Goal: Task Accomplishment & Management: Manage account settings

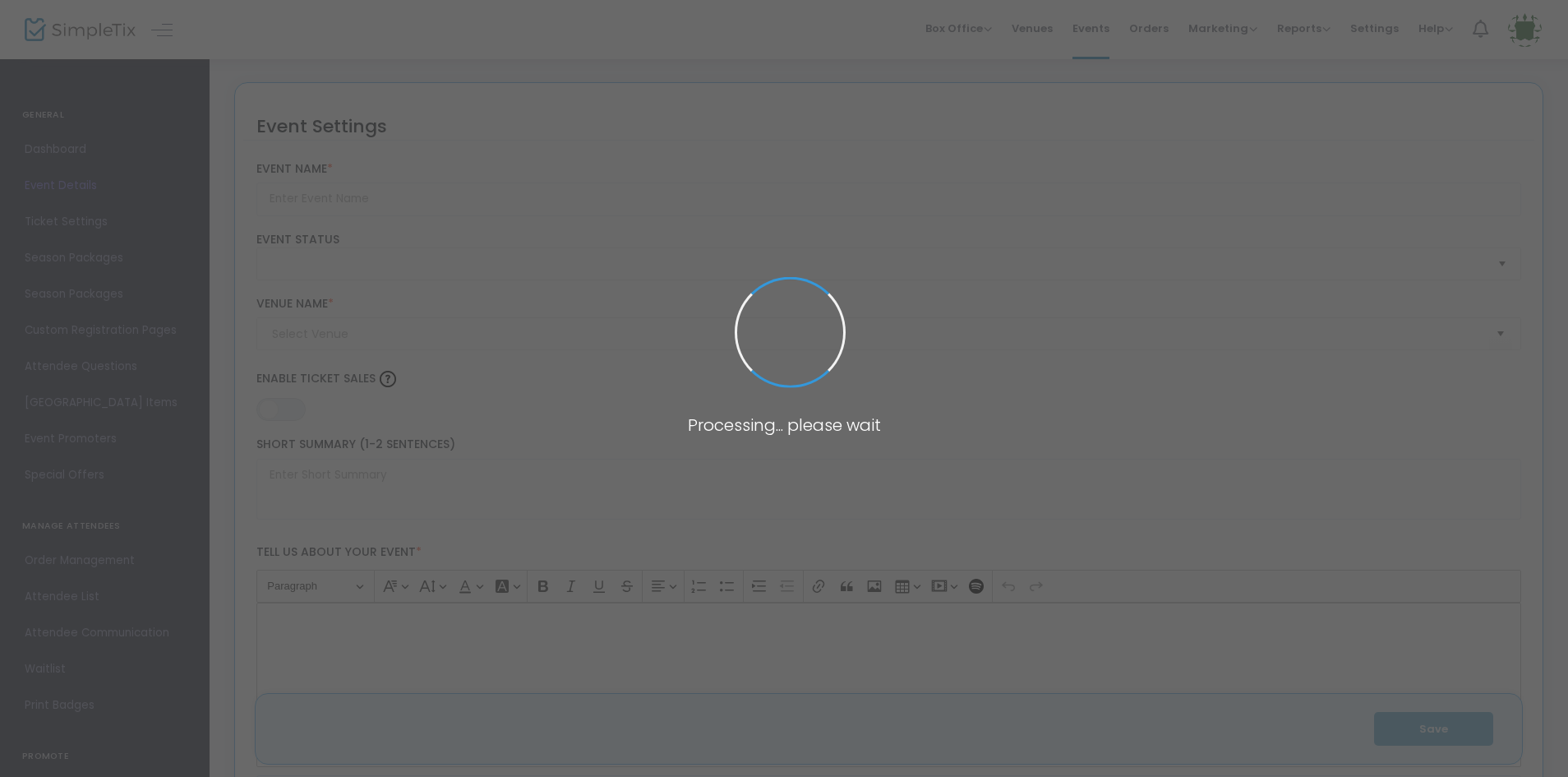
type input "Amazing 5K for a Cause"
type textarea "Amazing Explorers Academy is hosting an Amazing 5k run/walk that will be benefi…"
type input "Register Now"
checkbox input "true"
type input "[PERSON_NAME][GEOGRAPHIC_DATA]"
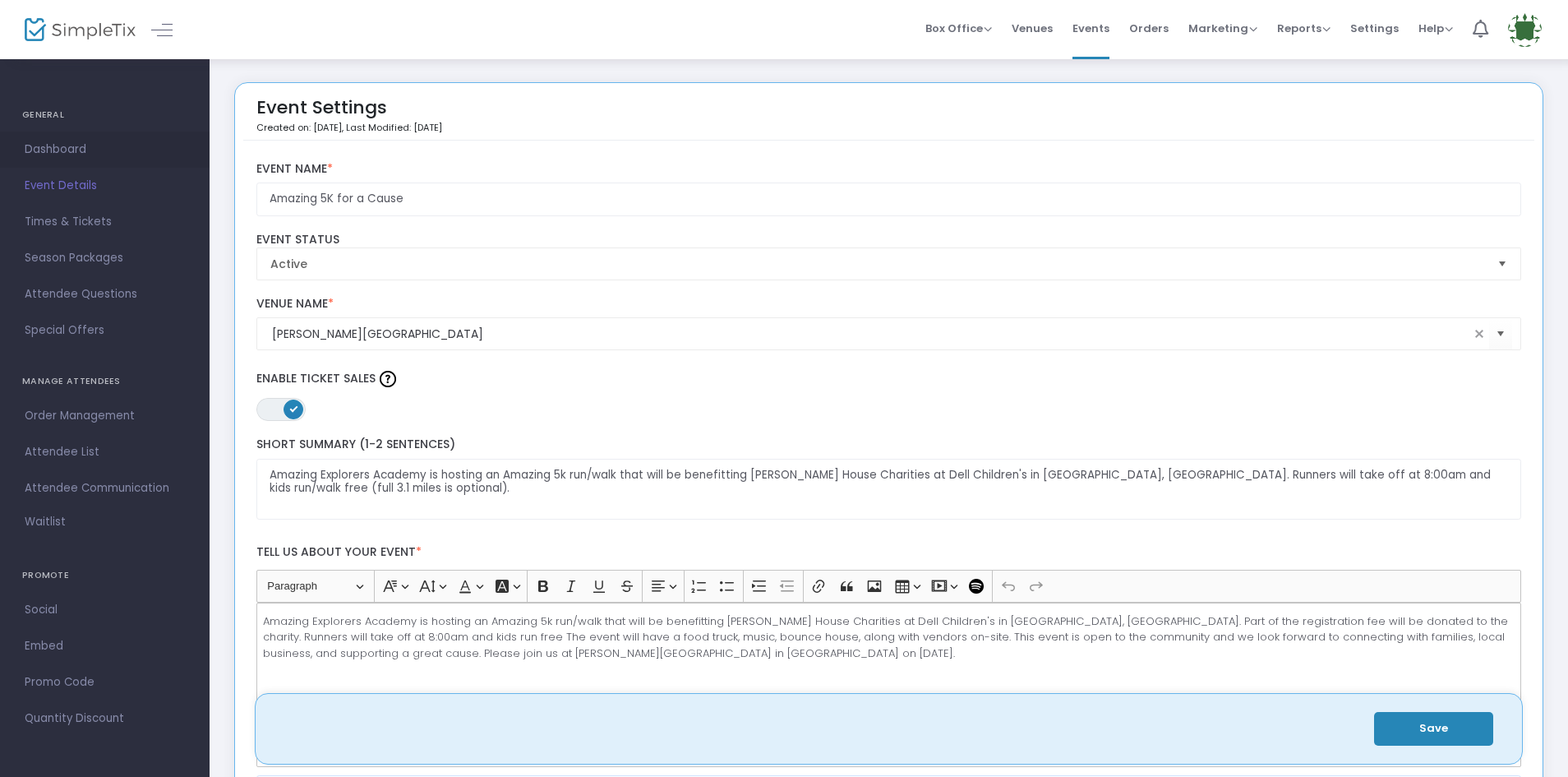
click at [90, 147] on span "Dashboard" at bounding box center [105, 150] width 161 height 21
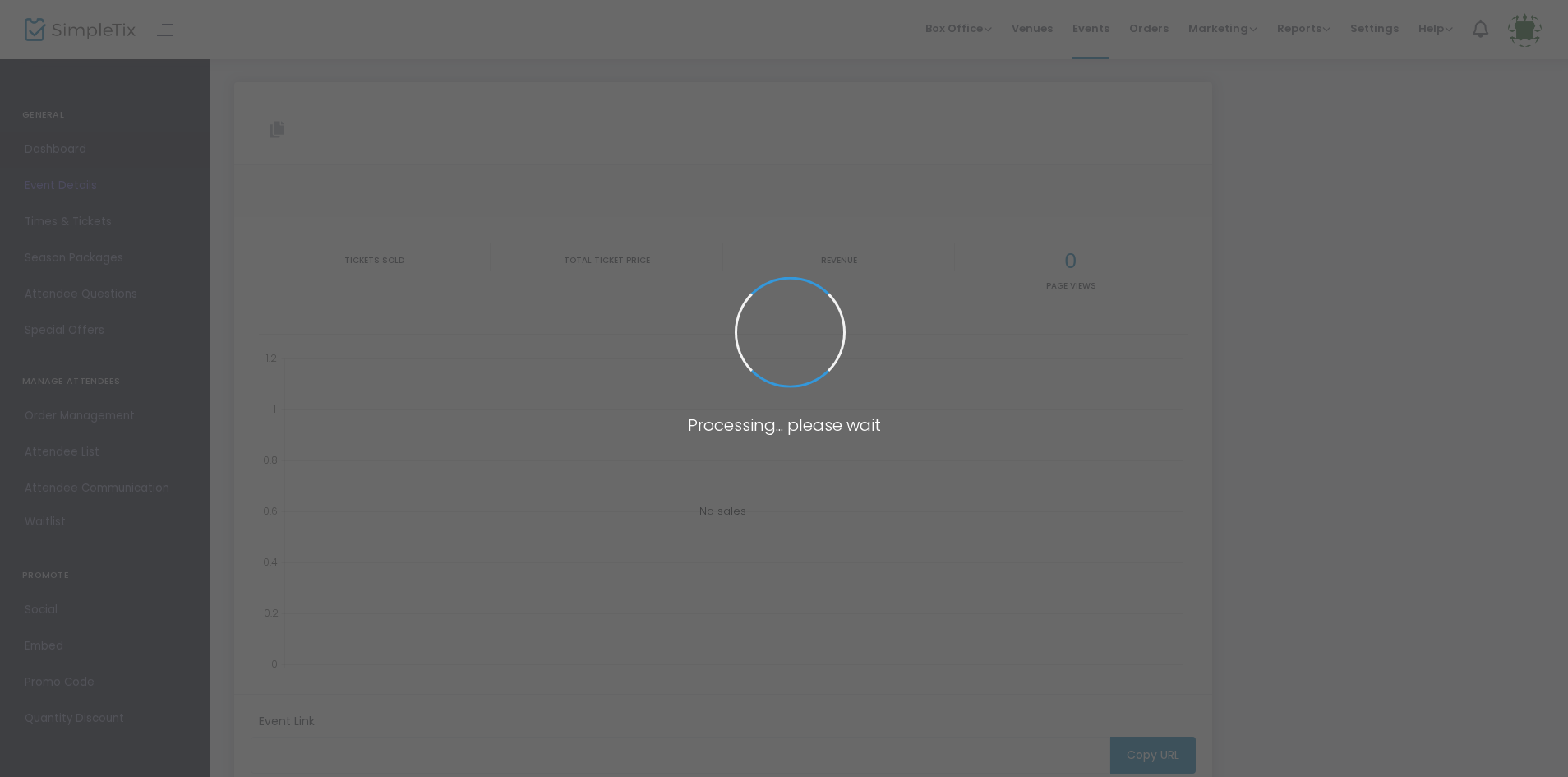
type input "[URL][DOMAIN_NAME]"
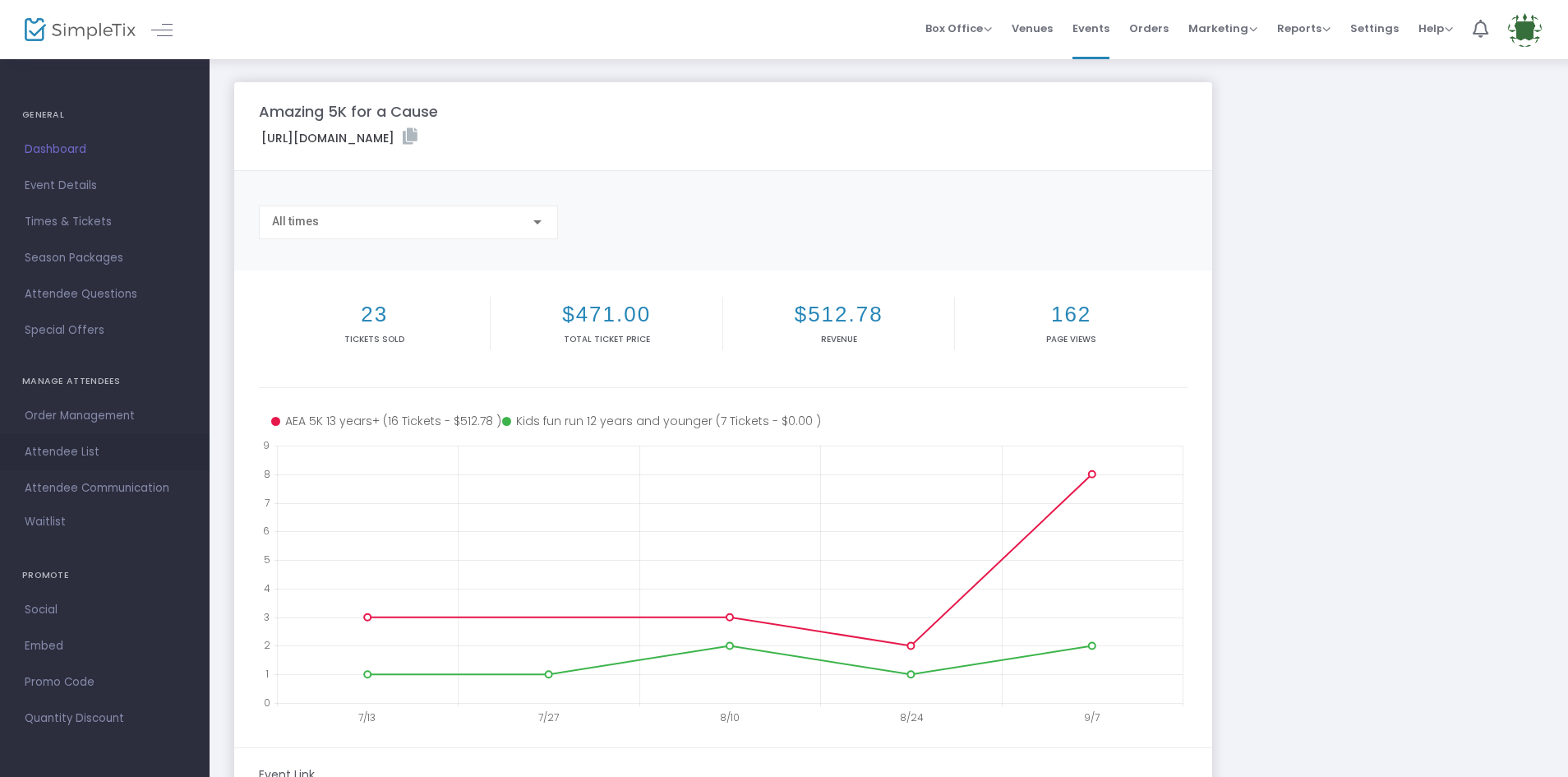
click at [80, 445] on span "Attendee List" at bounding box center [105, 452] width 161 height 21
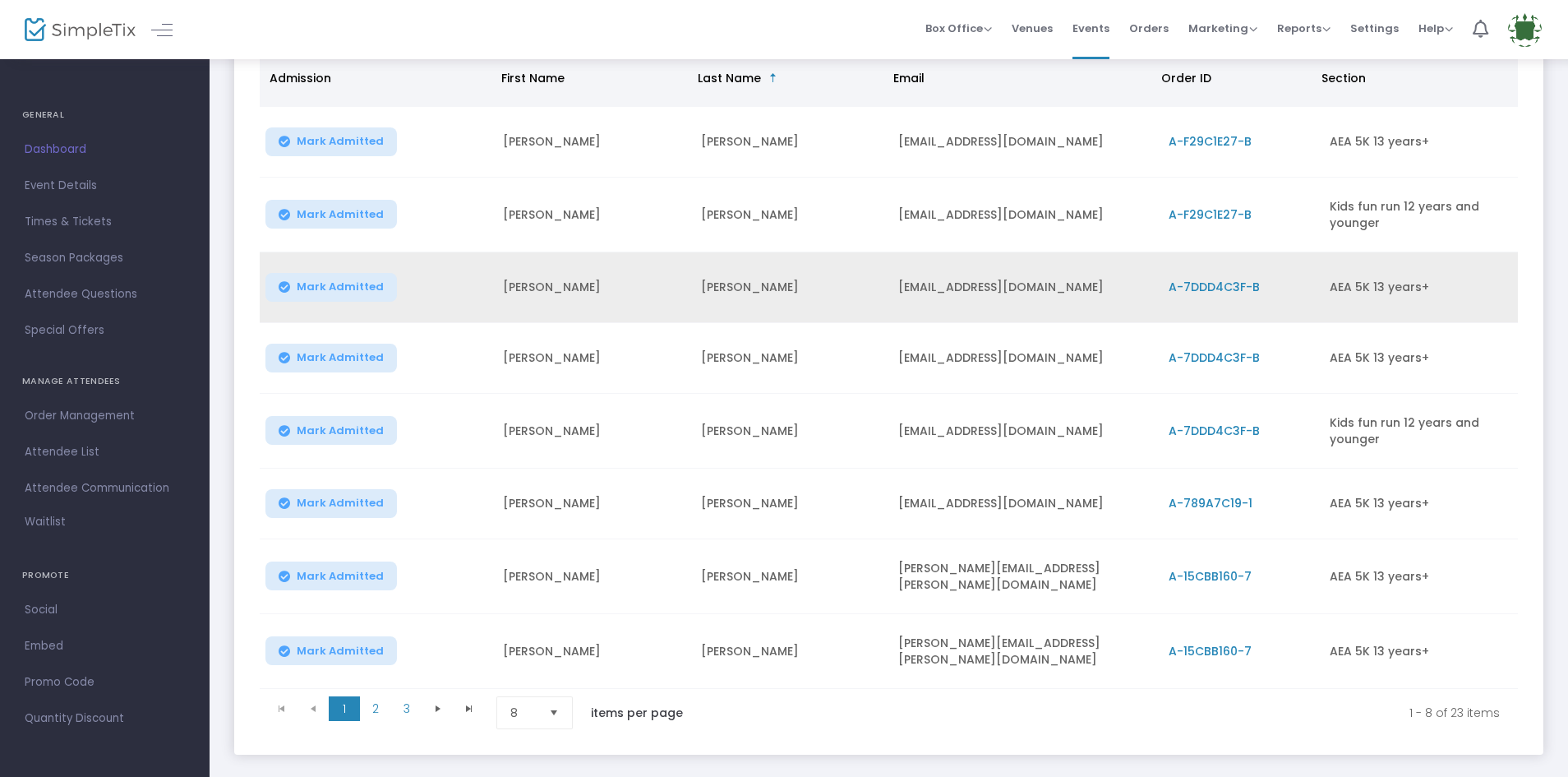
scroll to position [300, 0]
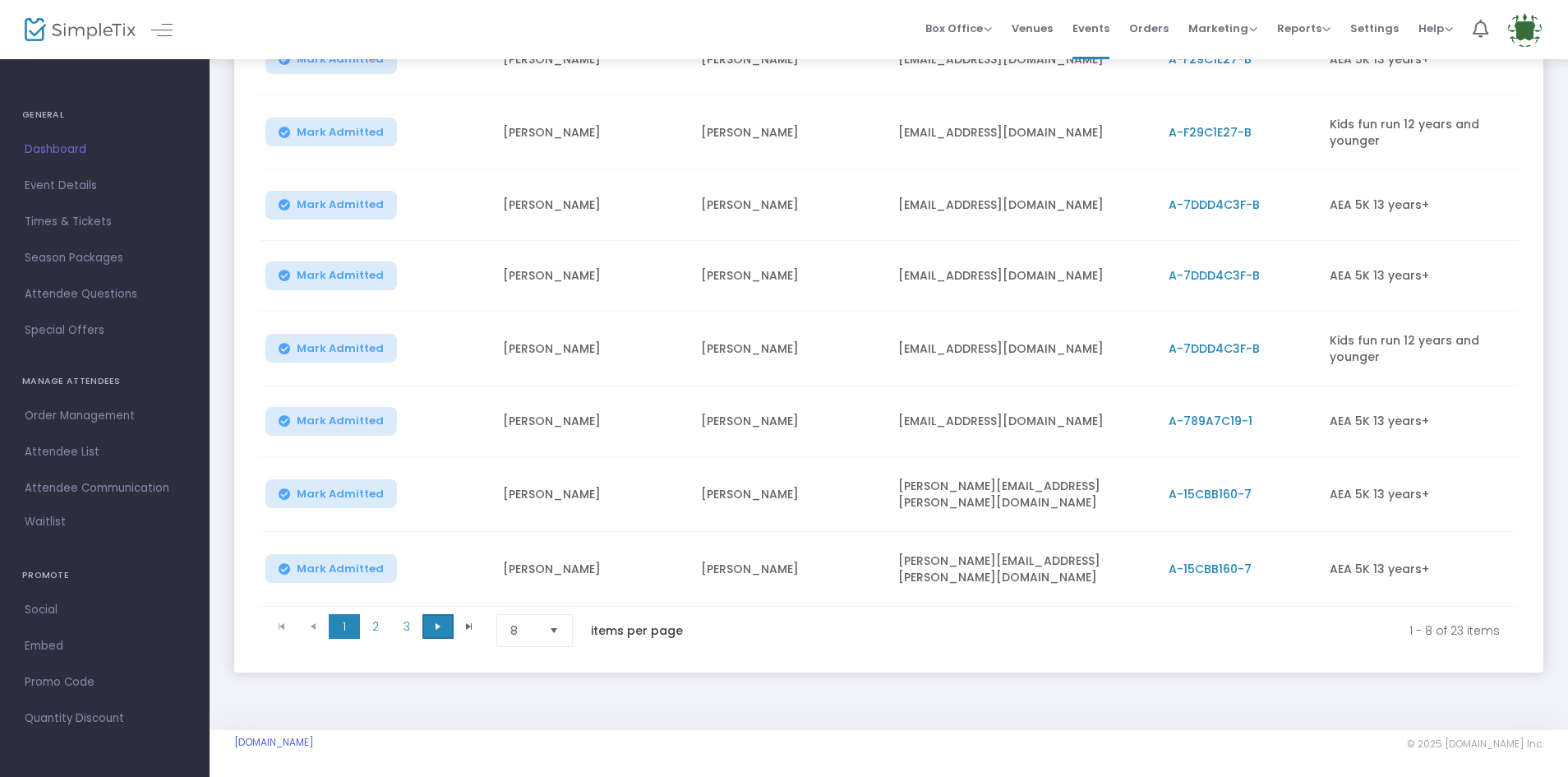
click at [438, 623] on span "Go to the next page" at bounding box center [438, 626] width 13 height 13
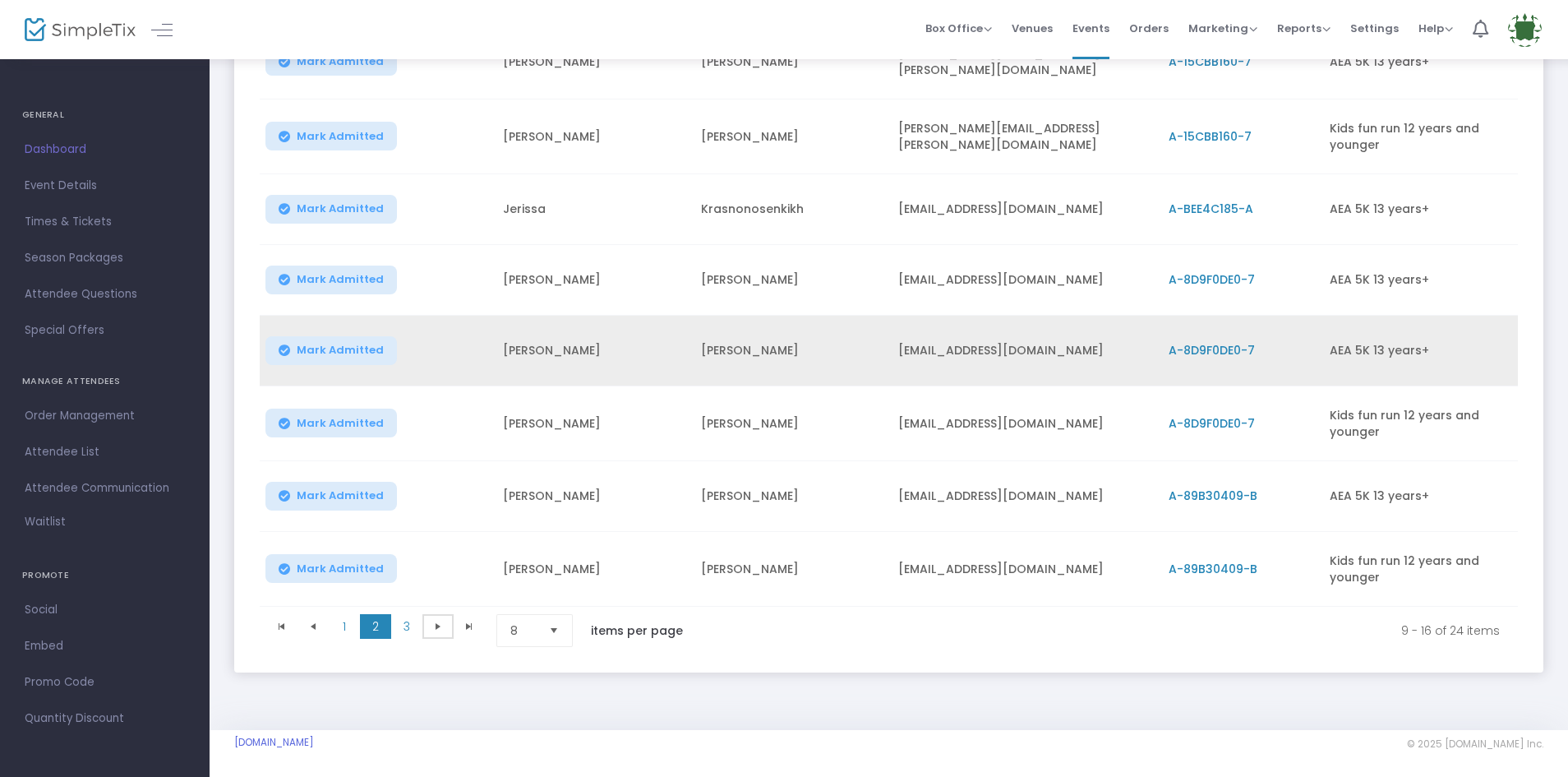
scroll to position [304, 0]
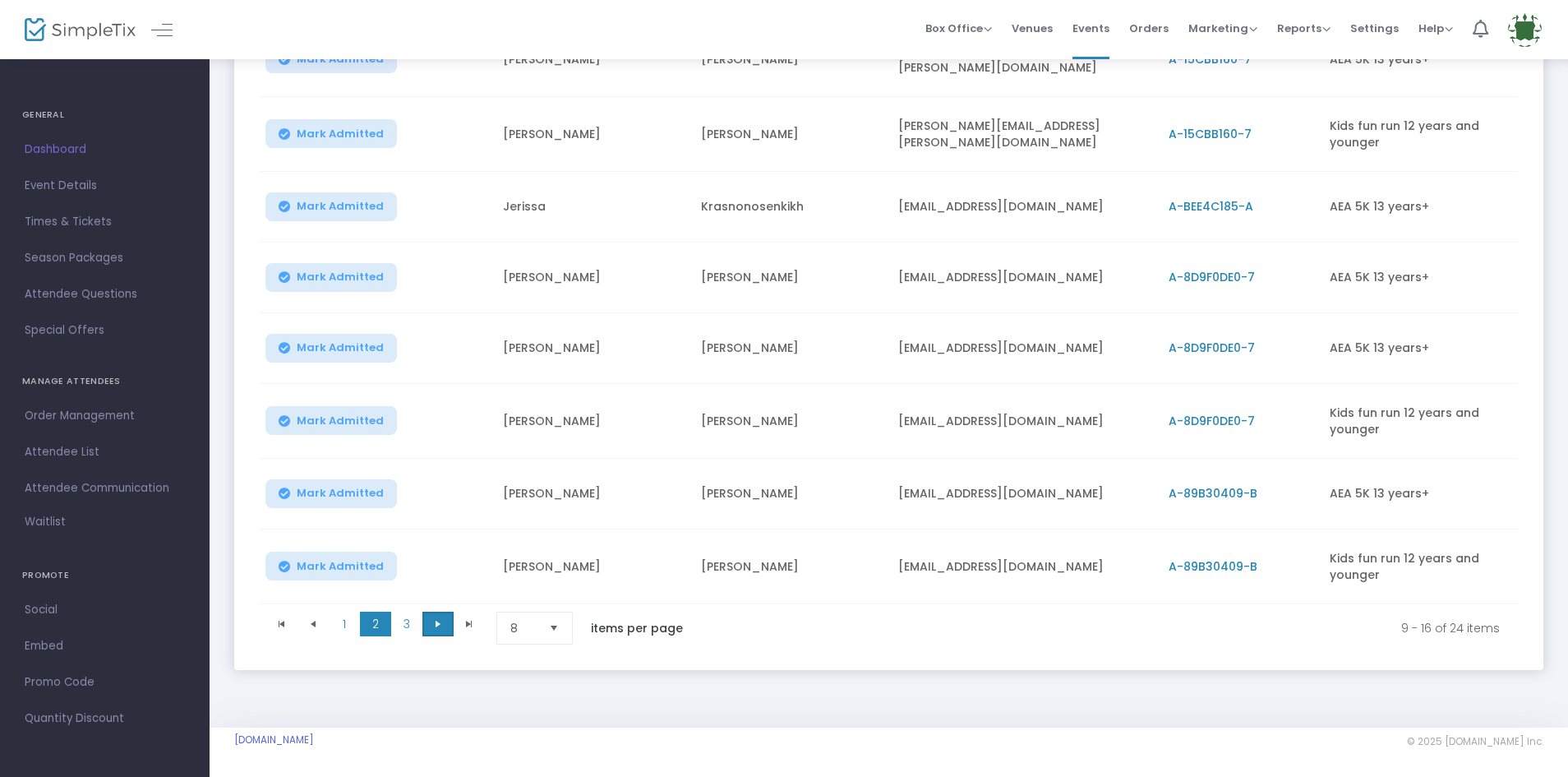
click at [435, 617] on span "Go to the next page" at bounding box center [438, 623] width 13 height 13
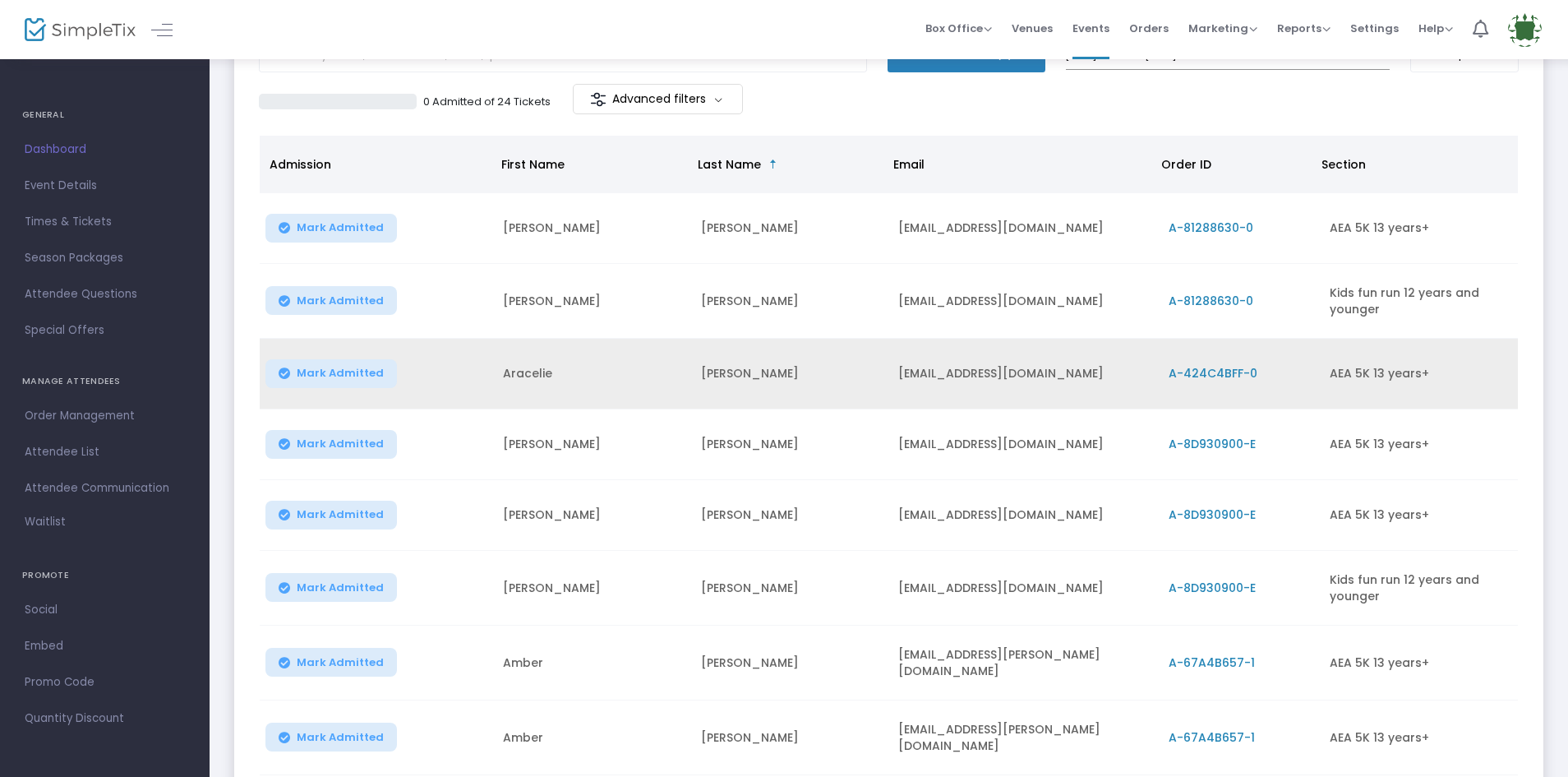
scroll to position [300, 0]
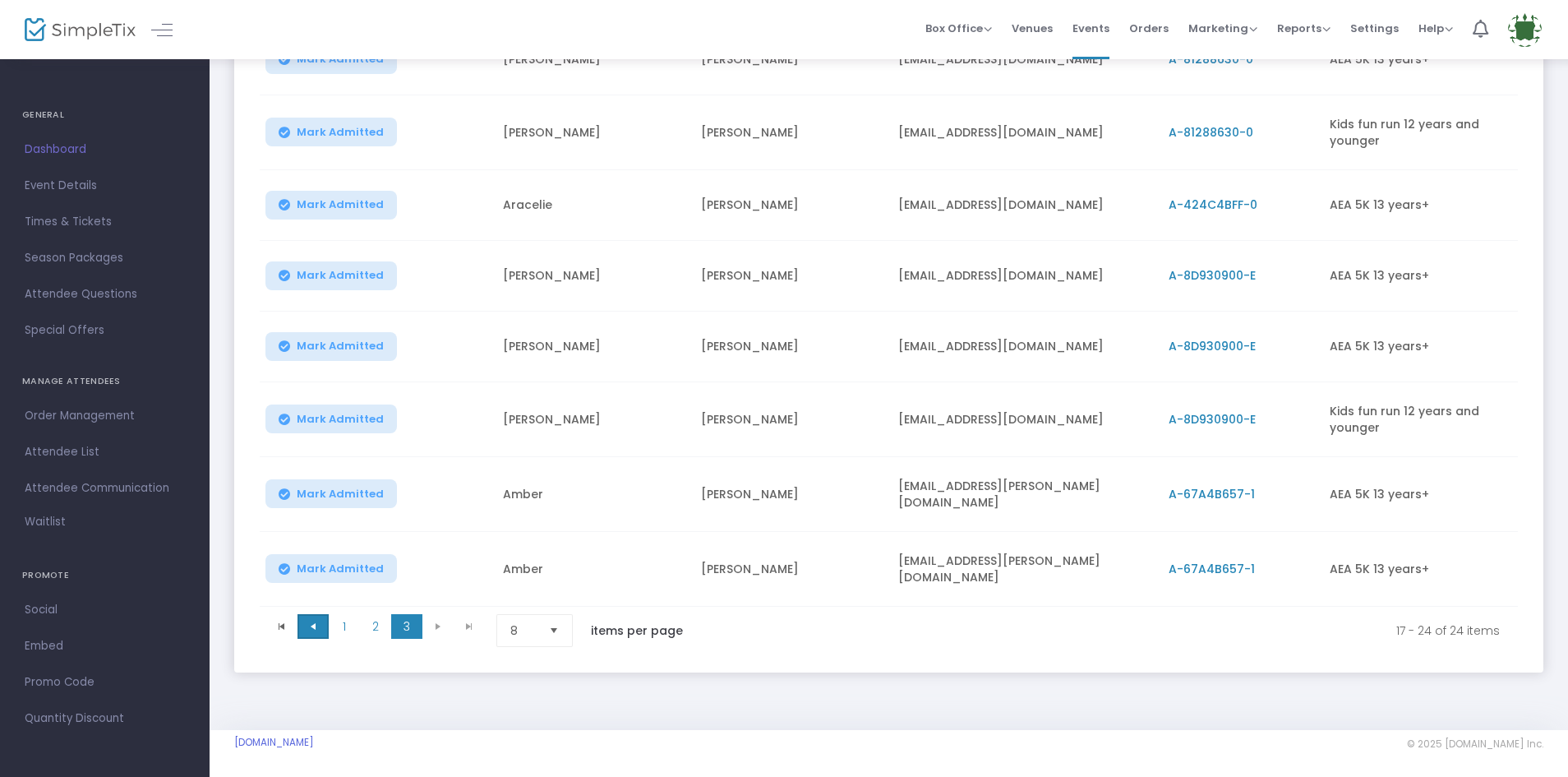
click at [320, 616] on span at bounding box center [313, 627] width 32 height 25
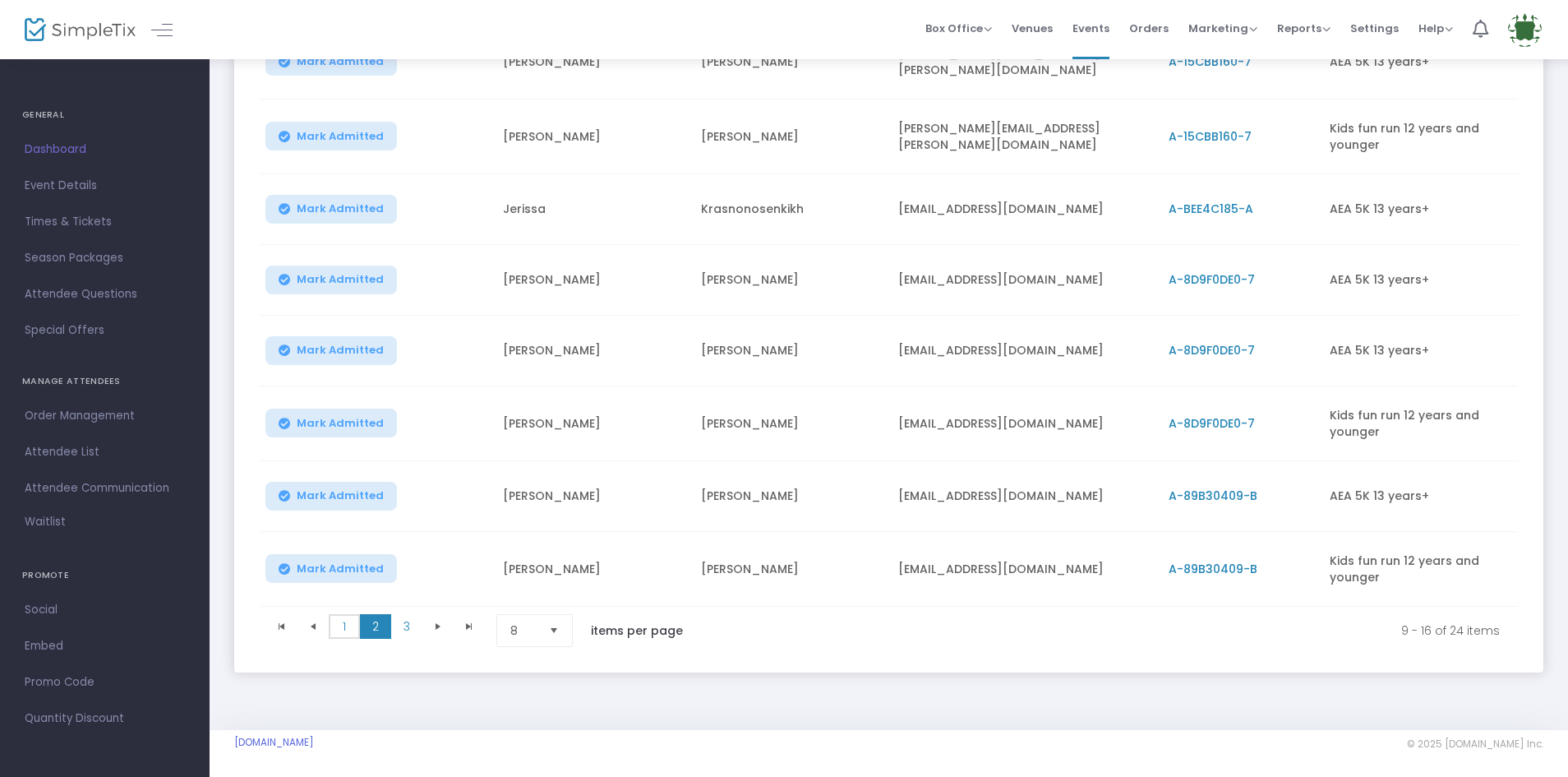
click at [346, 627] on span "1" at bounding box center [344, 627] width 32 height 25
click at [0, 0] on span at bounding box center [0, 0] width 0 height 0
